Goal: Find specific page/section: Find specific page/section

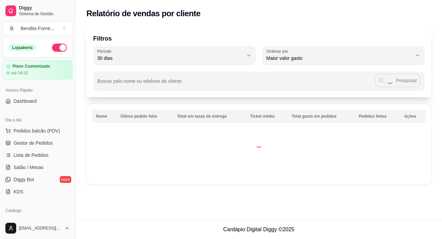
select select "30"
select select "HIGHEST_TOTAL_SPENT_WITH_ORDERS"
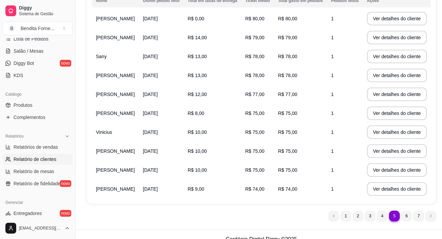
scroll to position [125, 0]
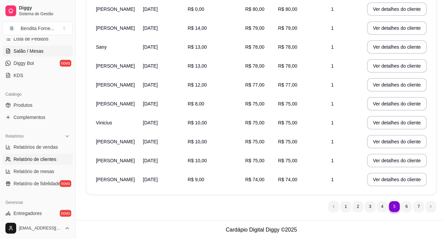
click at [29, 50] on span "Salão / Mesas" at bounding box center [29, 51] width 30 height 7
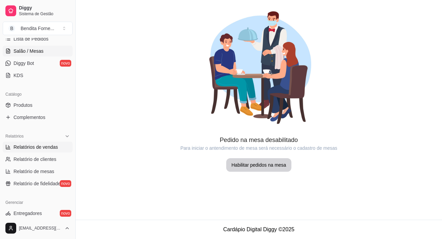
click at [44, 148] on span "Relatórios de vendas" at bounding box center [36, 146] width 45 height 7
select select "ALL"
select select "0"
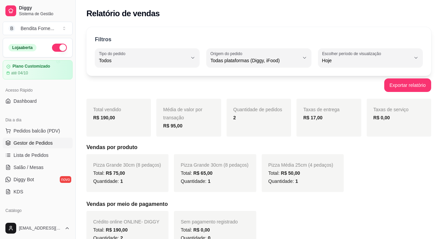
click at [32, 142] on span "Gestor de Pedidos" at bounding box center [33, 142] width 39 height 7
